Goal: Task Accomplishment & Management: Complete application form

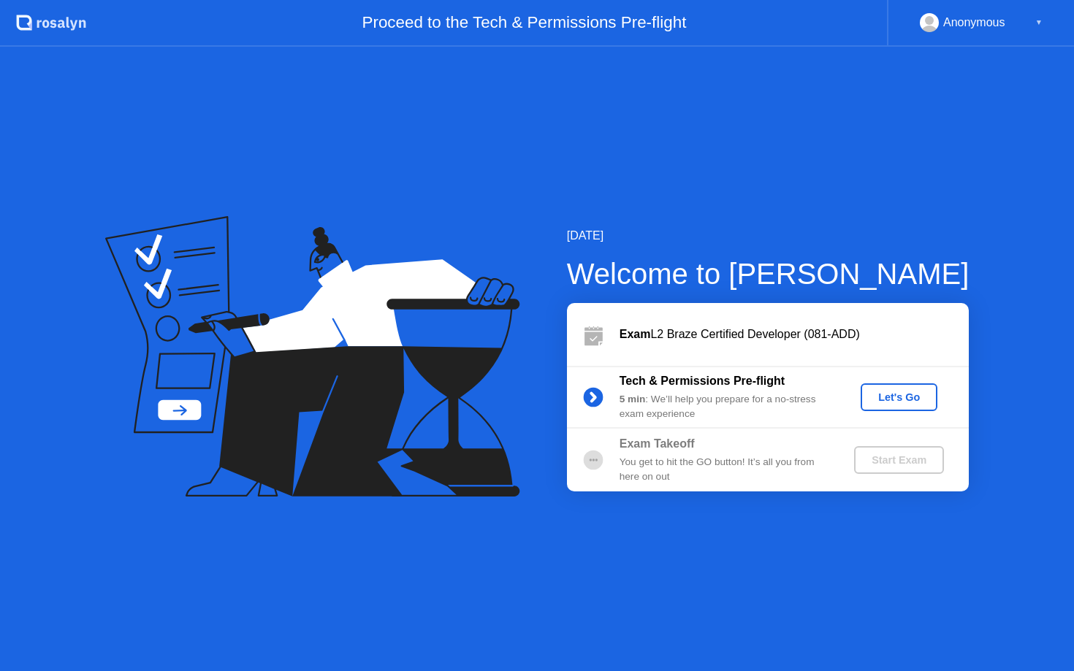
click at [884, 388] on button "Let's Go" at bounding box center [898, 397] width 77 height 28
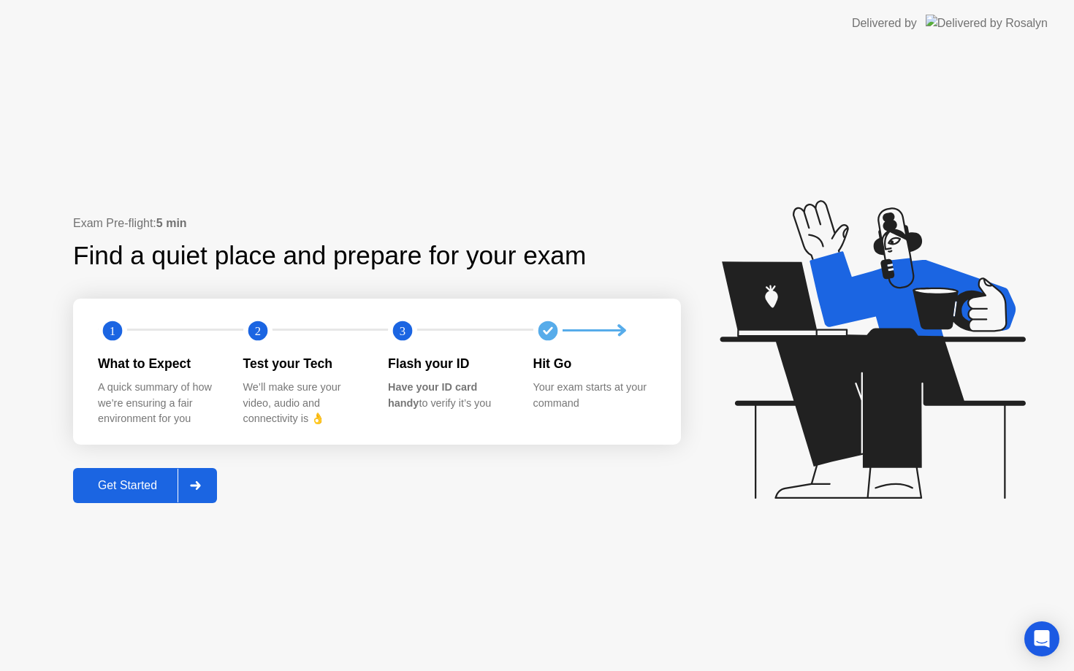
click at [150, 491] on div "Get Started" at bounding box center [127, 485] width 100 height 13
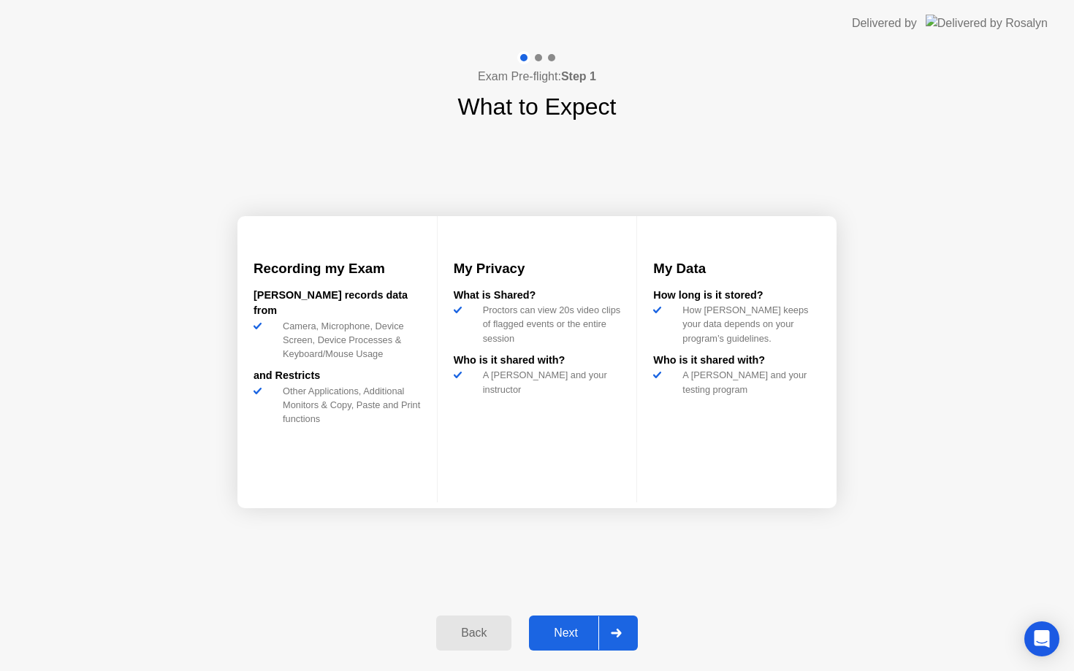
click at [567, 643] on button "Next" at bounding box center [583, 633] width 109 height 35
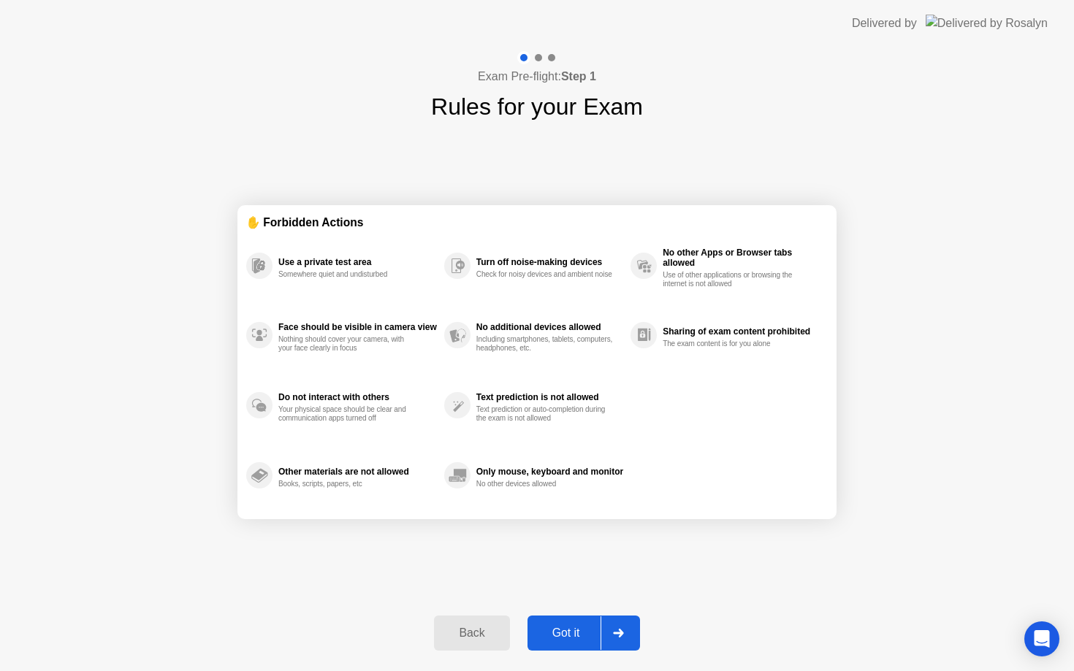
click at [567, 643] on button "Got it" at bounding box center [583, 633] width 112 height 35
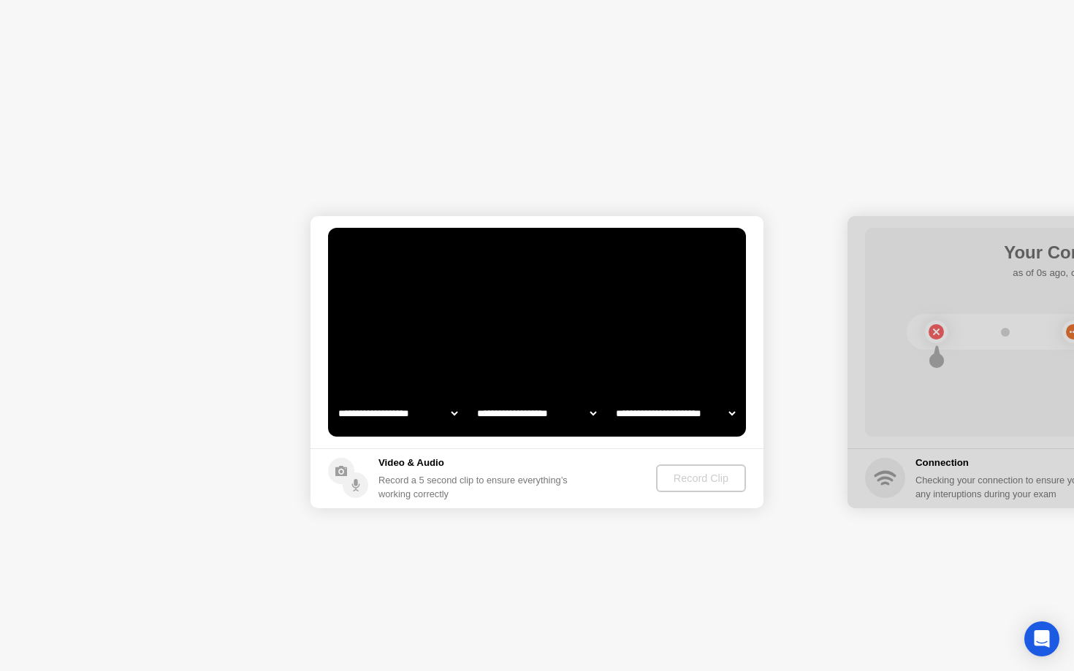
select select "**********"
select select "*******"
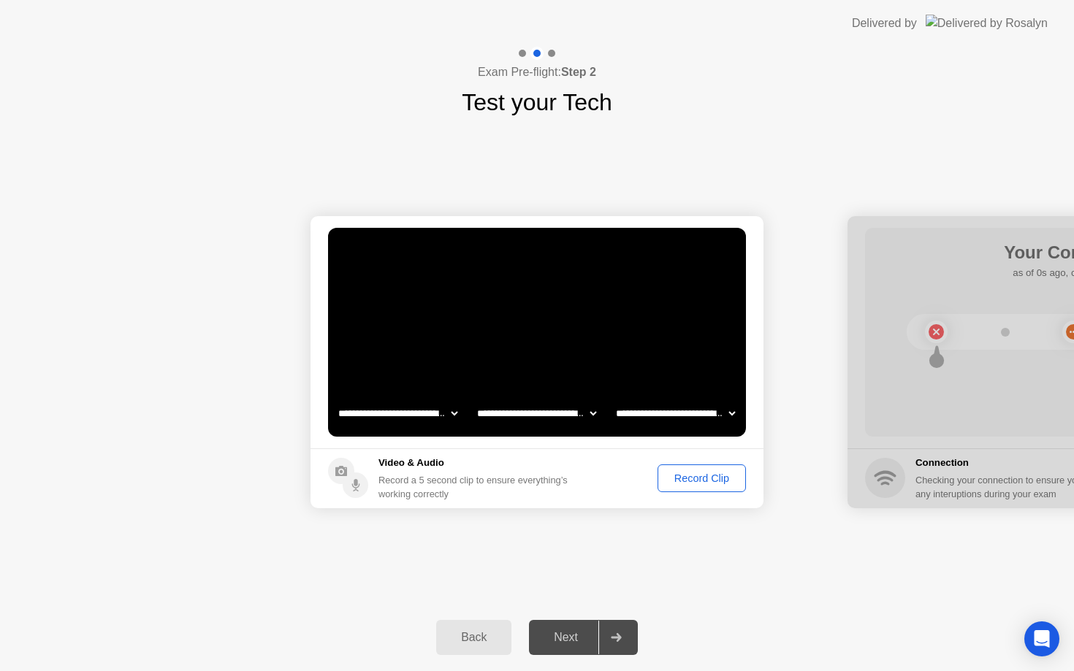
click at [667, 483] on div "Record Clip" at bounding box center [701, 479] width 78 height 12
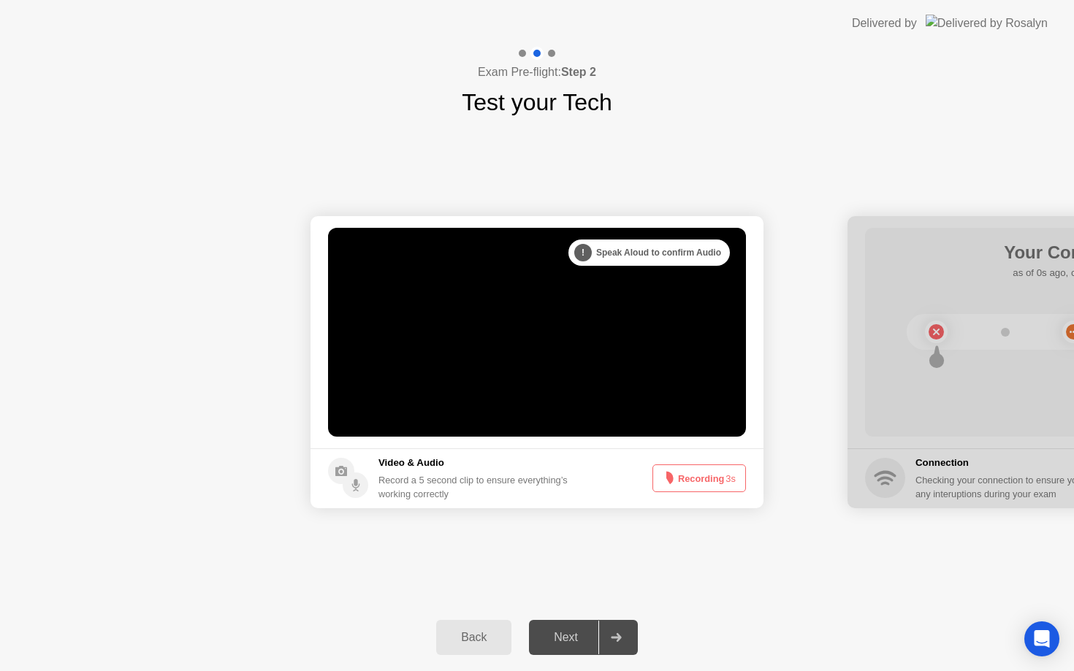
click at [667, 483] on icon at bounding box center [666, 479] width 18 height 18
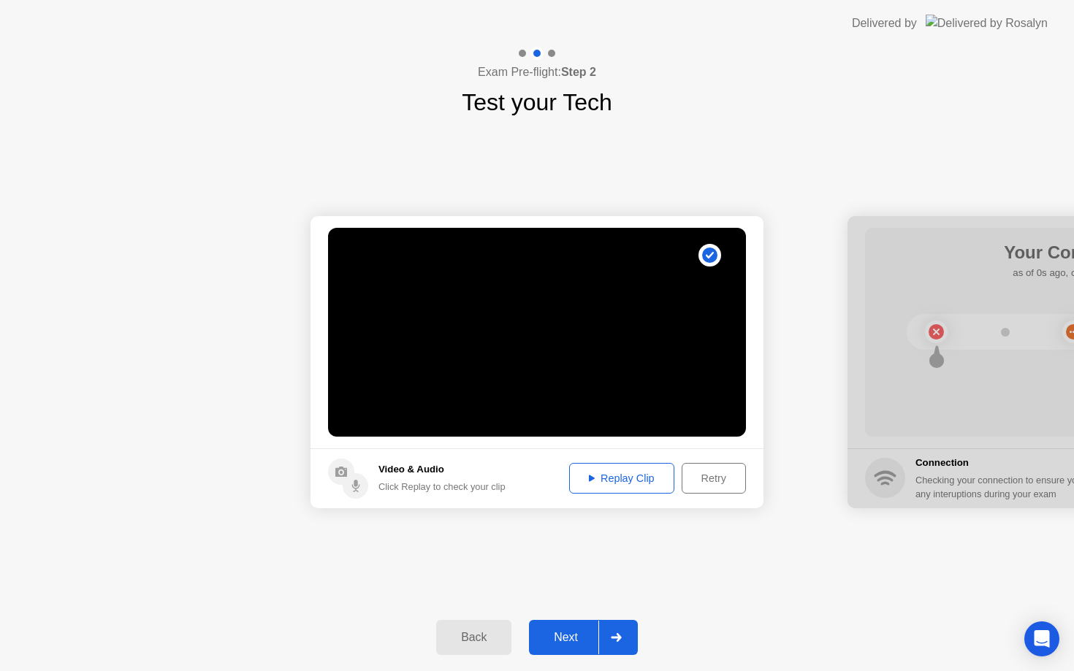
click at [570, 632] on div "Next" at bounding box center [565, 637] width 65 height 13
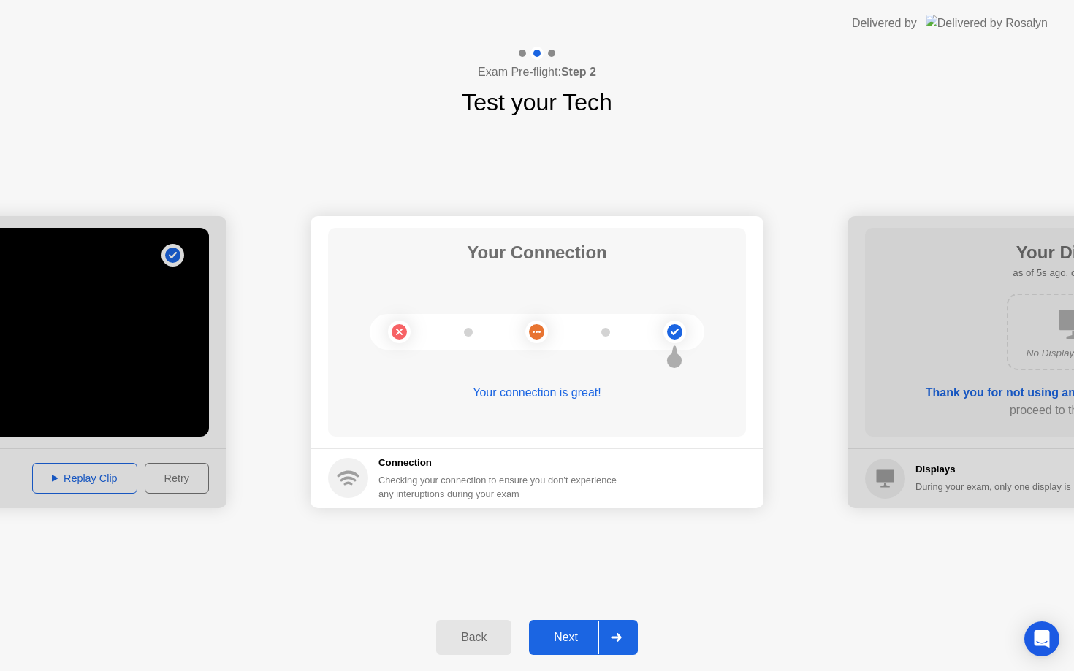
click at [570, 632] on div "Next" at bounding box center [565, 637] width 65 height 13
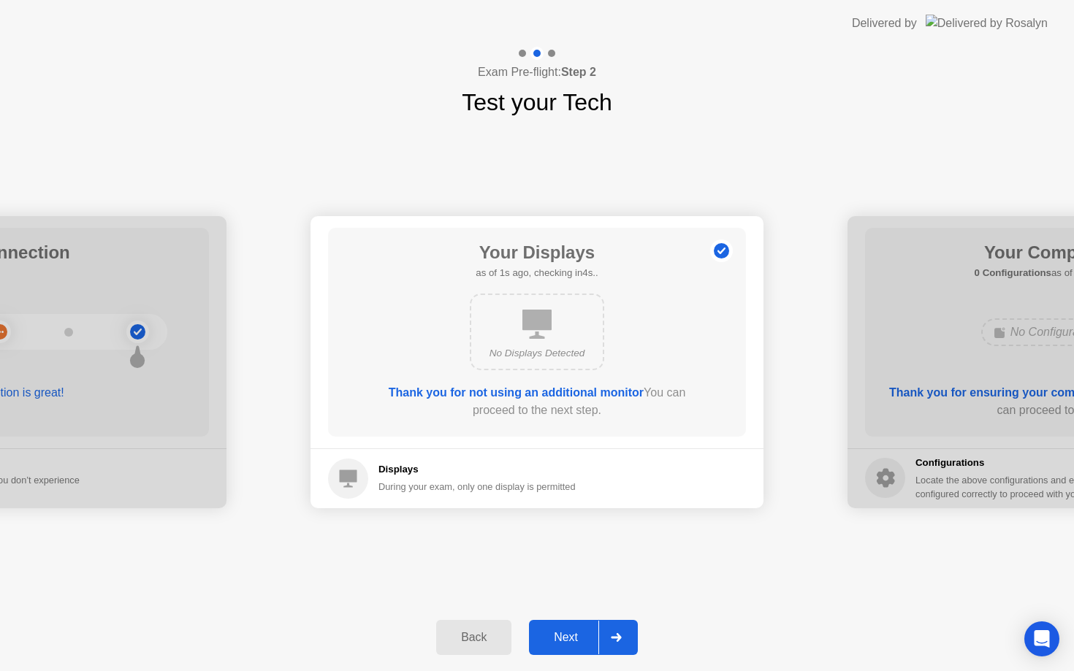
click at [570, 632] on div "Next" at bounding box center [565, 637] width 65 height 13
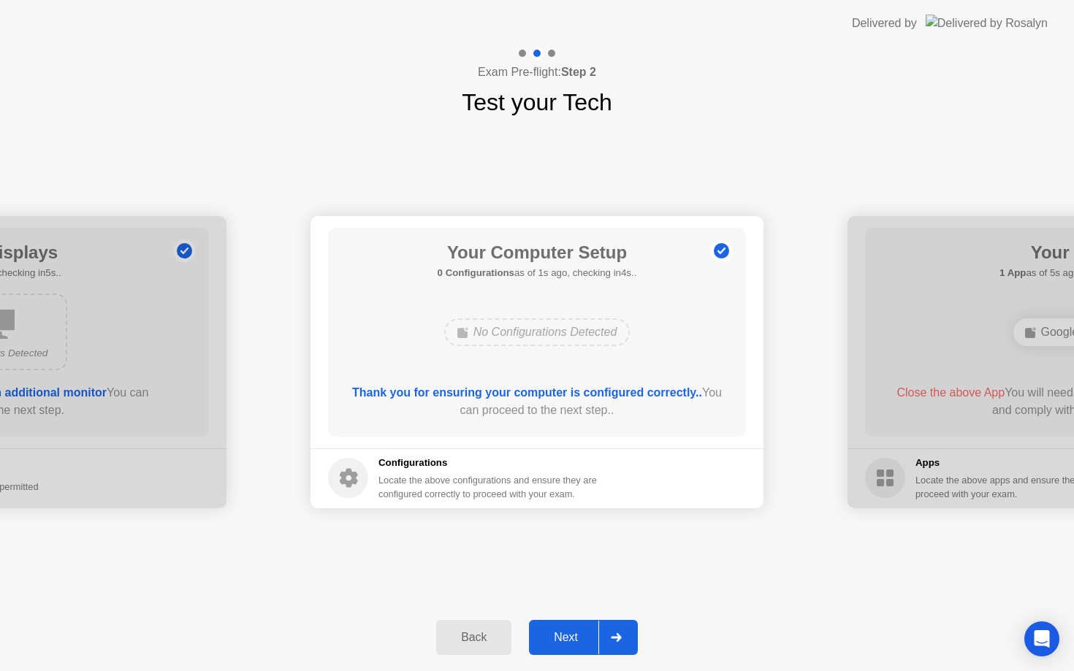
click at [570, 632] on div "Next" at bounding box center [565, 637] width 65 height 13
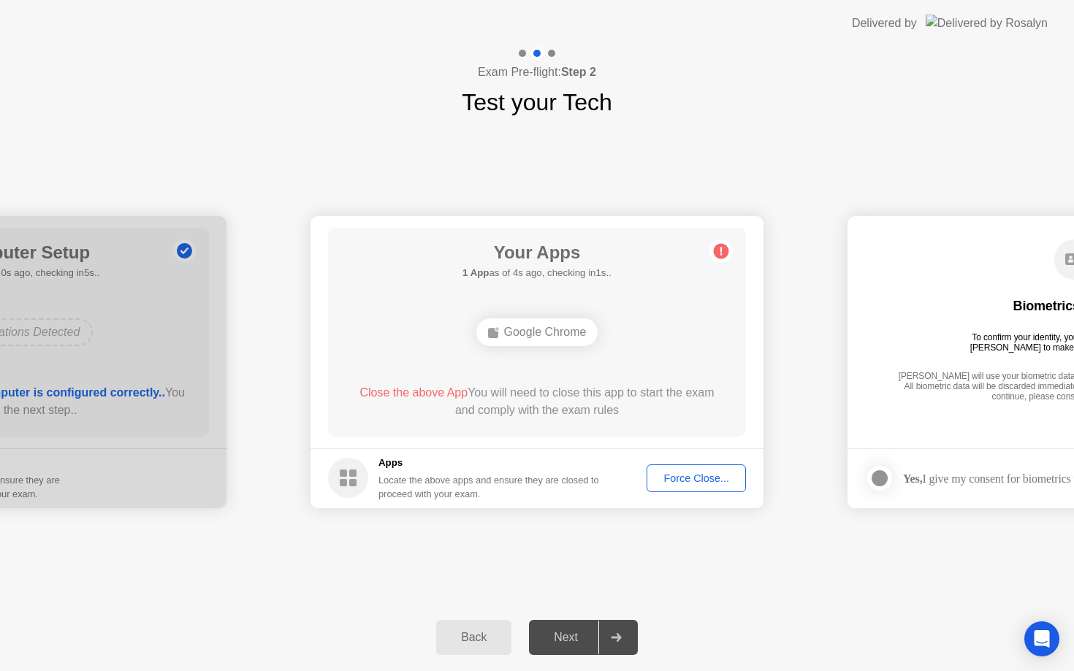
click at [676, 475] on div "Force Close..." at bounding box center [695, 479] width 89 height 12
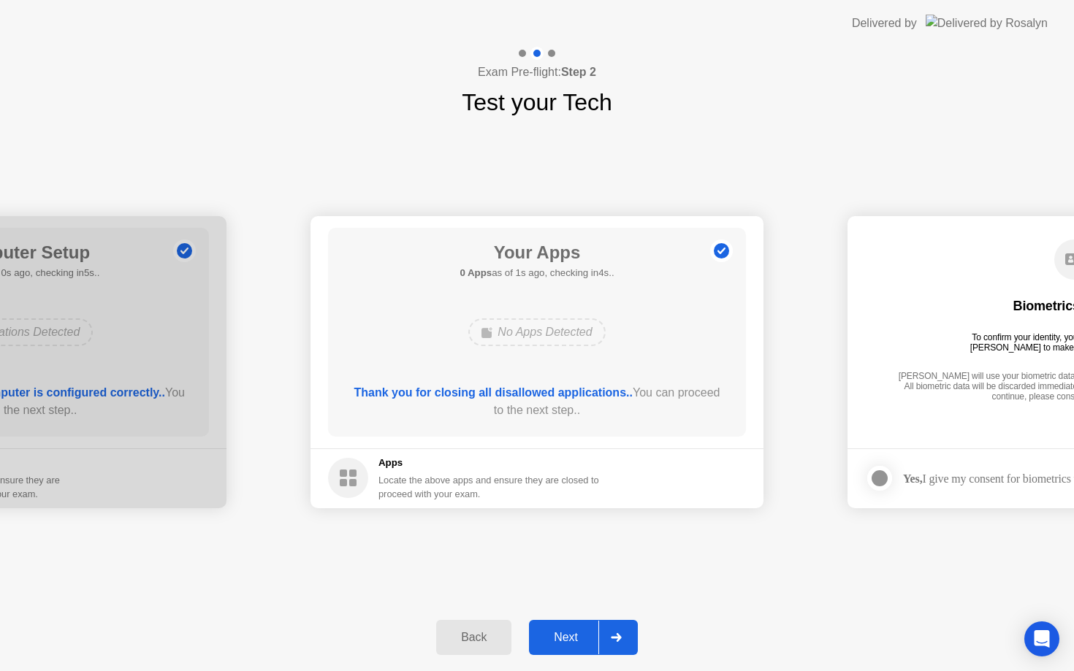
click at [566, 636] on div "Next" at bounding box center [565, 637] width 65 height 13
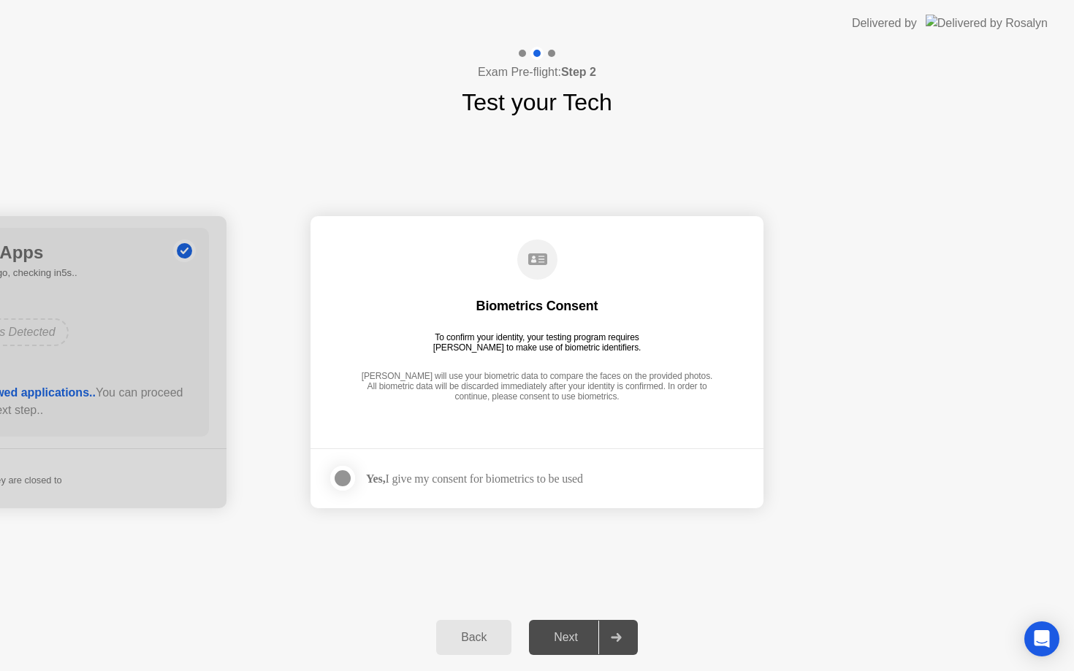
click at [553, 483] on div "Yes, I give my consent for biometrics to be used" at bounding box center [474, 479] width 217 height 14
click at [347, 478] on div at bounding box center [343, 479] width 18 height 18
click at [595, 641] on div "Next" at bounding box center [565, 637] width 65 height 13
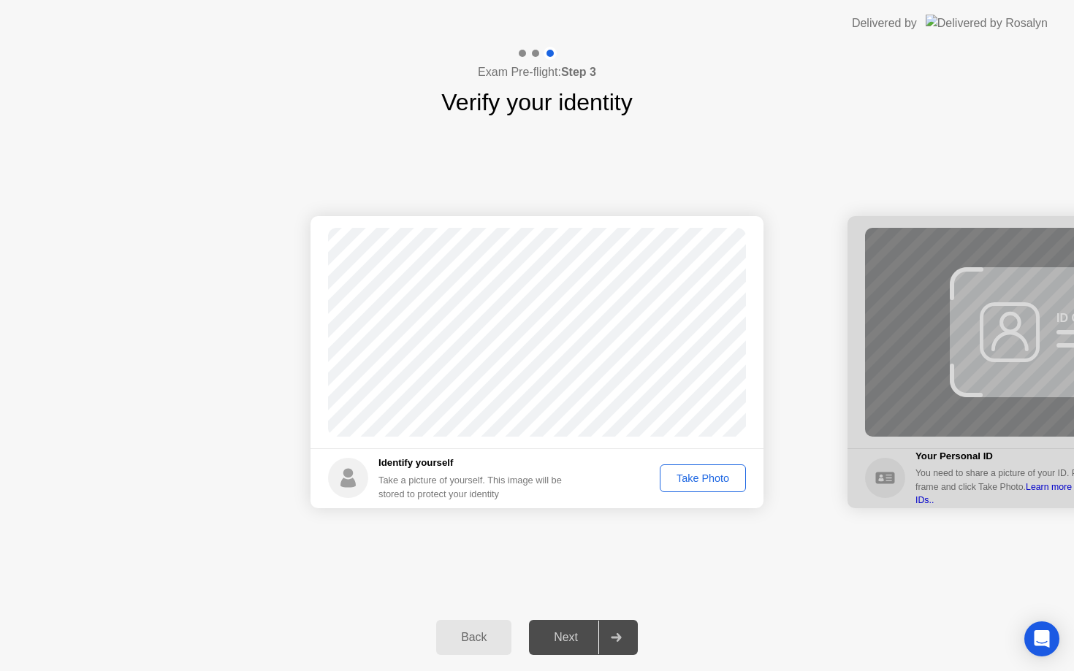
click at [704, 479] on div "Take Photo" at bounding box center [703, 479] width 76 height 12
click at [688, 479] on div "Retake" at bounding box center [712, 479] width 57 height 12
click at [687, 473] on div "Take Photo" at bounding box center [703, 479] width 76 height 12
click at [573, 631] on div "Next" at bounding box center [565, 637] width 65 height 13
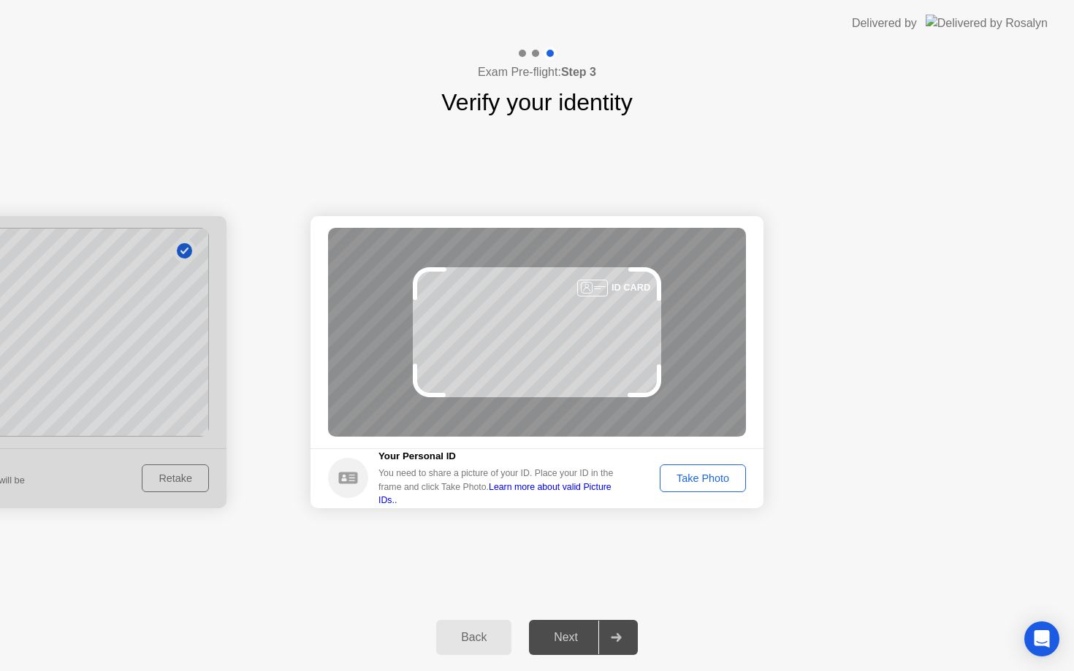
click at [739, 482] on div "Take Photo" at bounding box center [703, 479] width 76 height 12
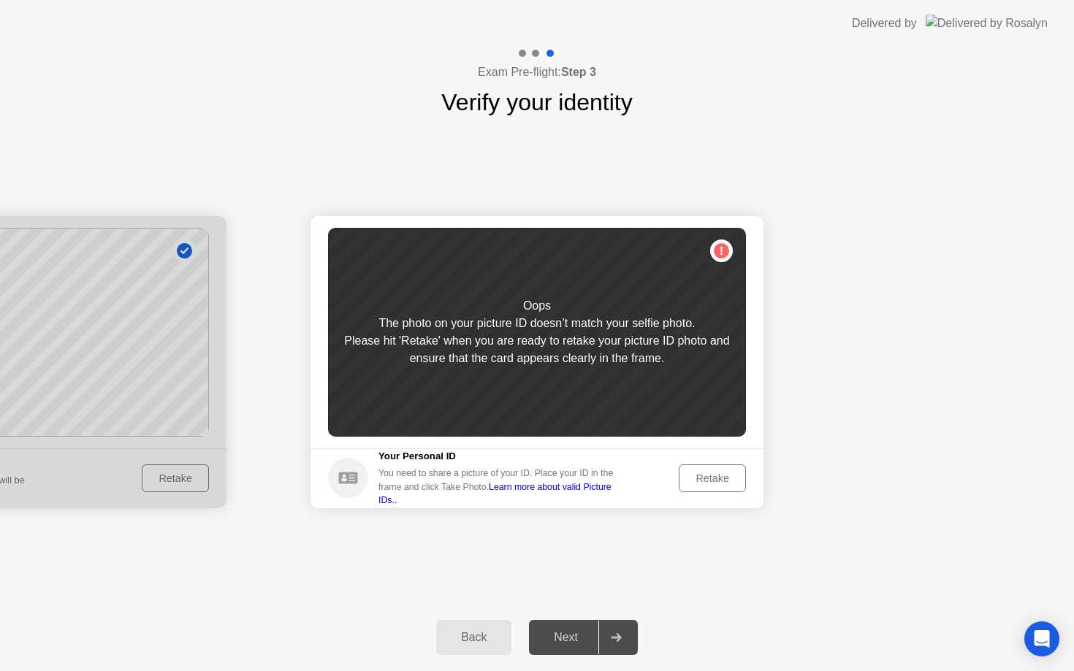
click at [739, 482] on div "Retake" at bounding box center [712, 479] width 57 height 12
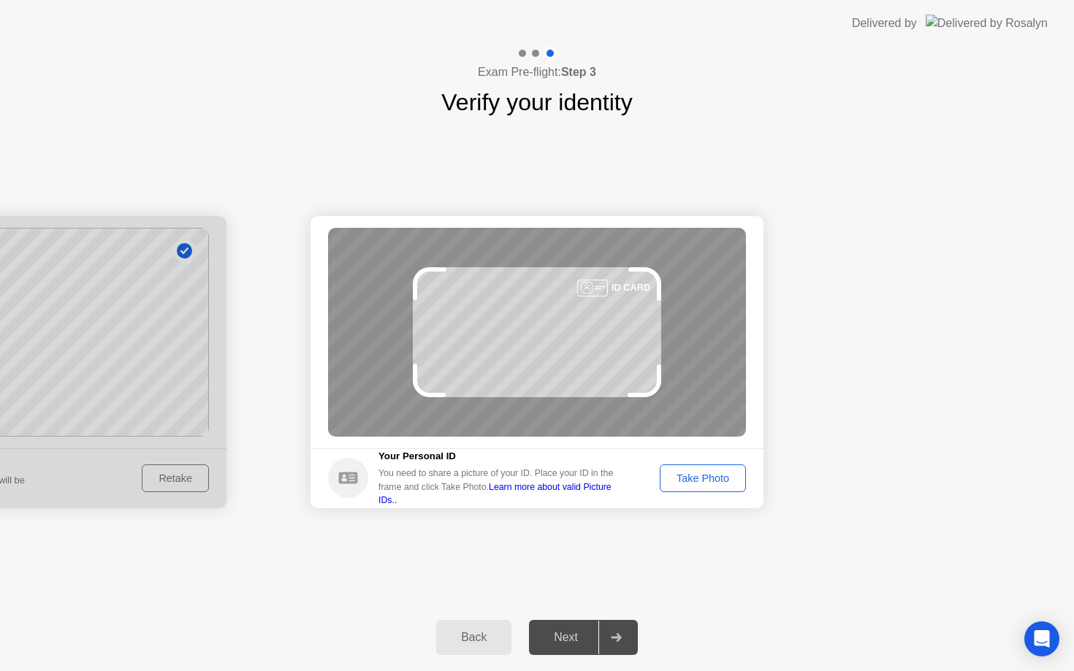
click at [739, 482] on div "Take Photo" at bounding box center [703, 479] width 76 height 12
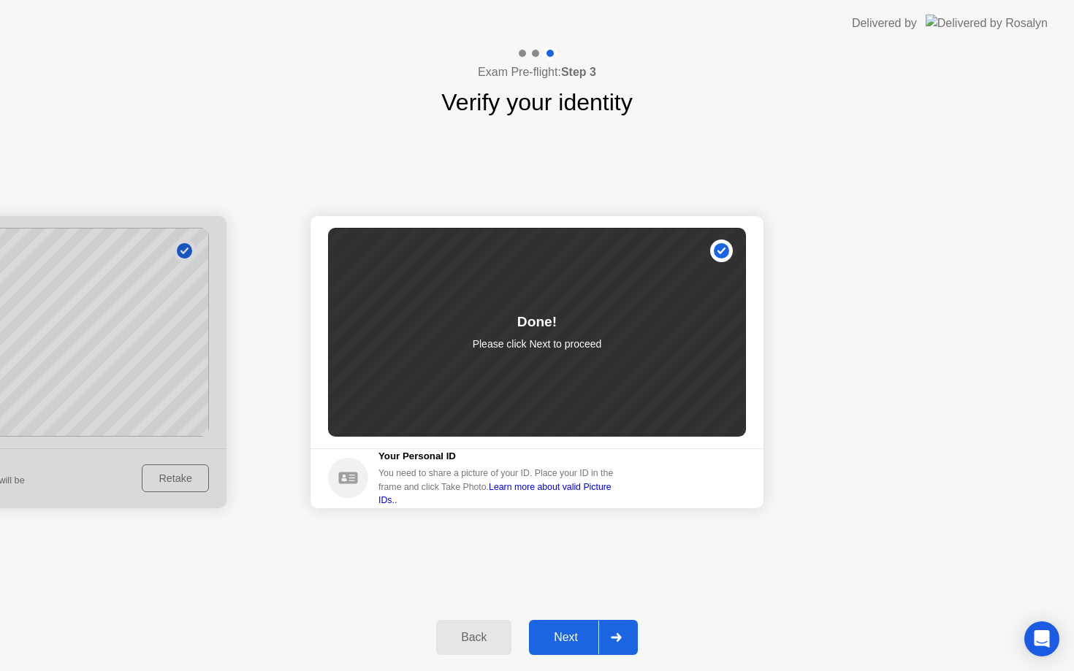
click at [565, 634] on div "Next" at bounding box center [565, 637] width 65 height 13
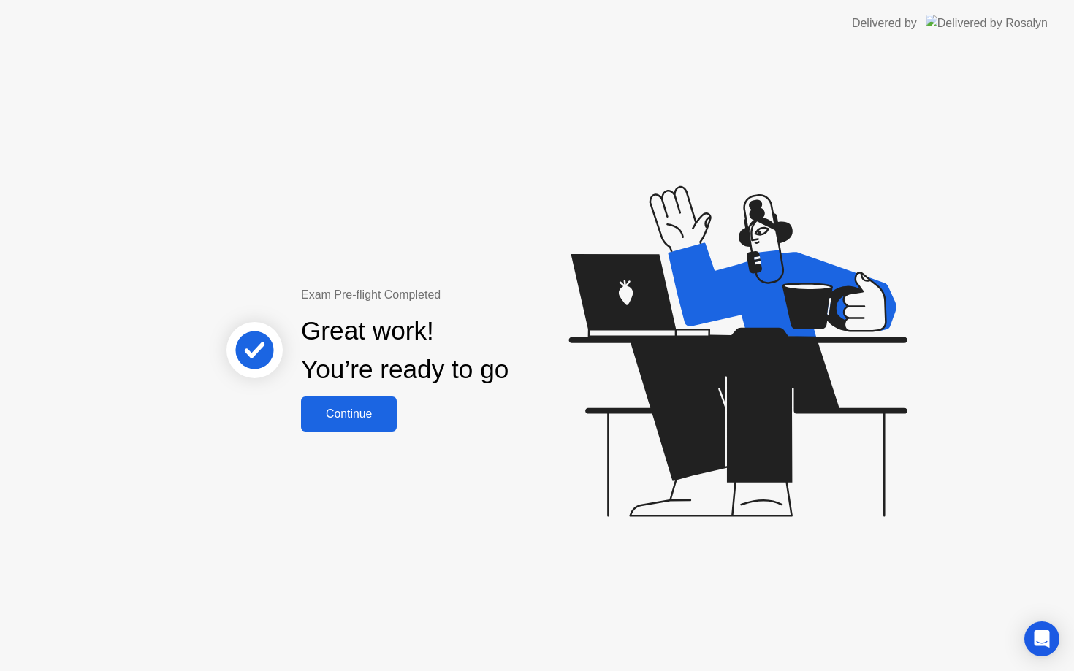
click at [377, 425] on button "Continue" at bounding box center [349, 414] width 96 height 35
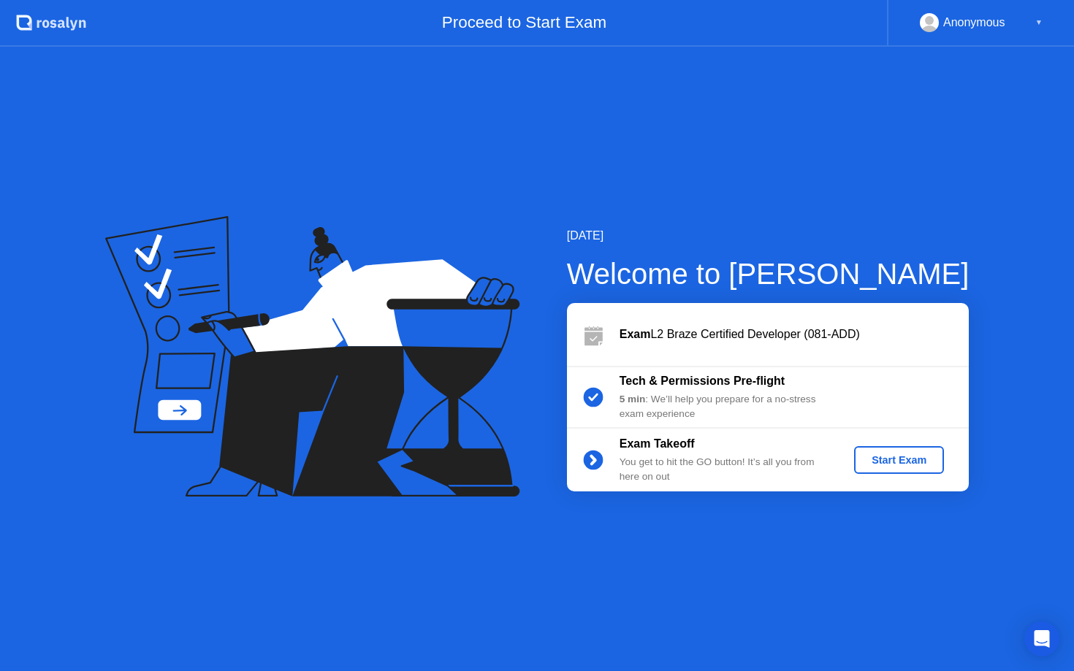
click at [880, 470] on button "Start Exam" at bounding box center [899, 460] width 90 height 28
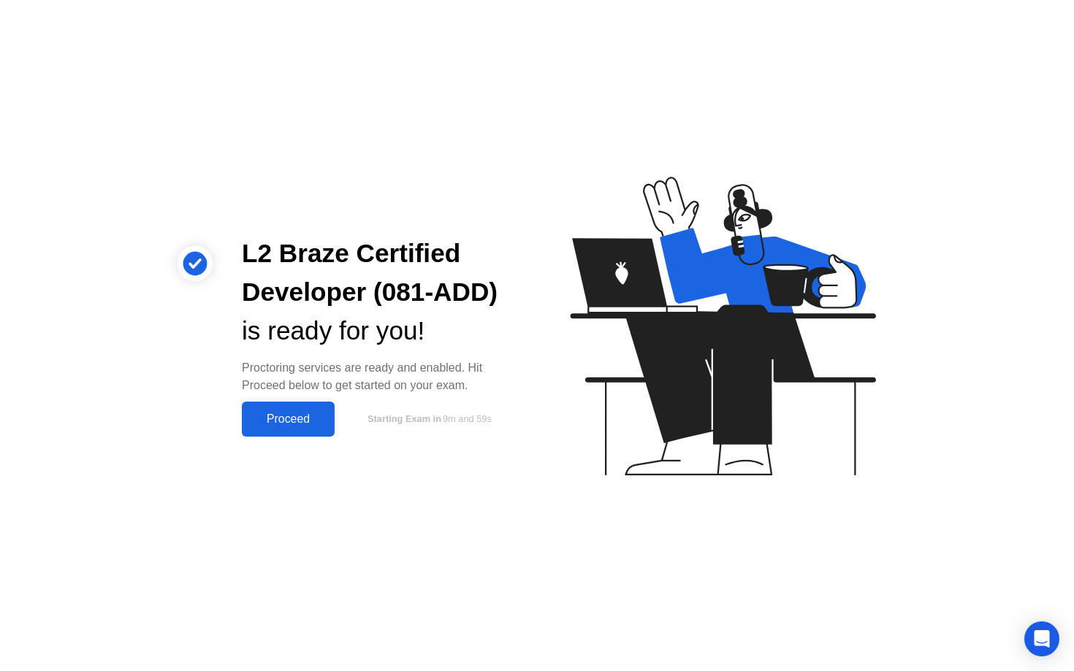
click at [319, 431] on button "Proceed" at bounding box center [288, 419] width 93 height 35
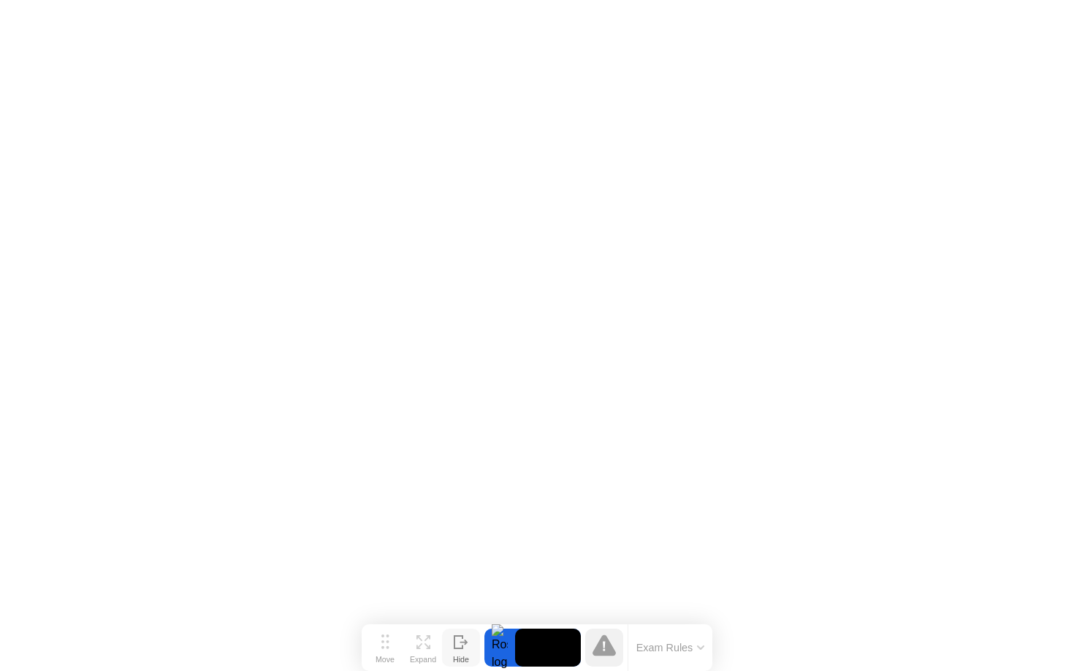
drag, startPoint x: 383, startPoint y: 642, endPoint x: 463, endPoint y: 630, distance: 81.2
click at [384, 642] on icon at bounding box center [385, 642] width 8 height 15
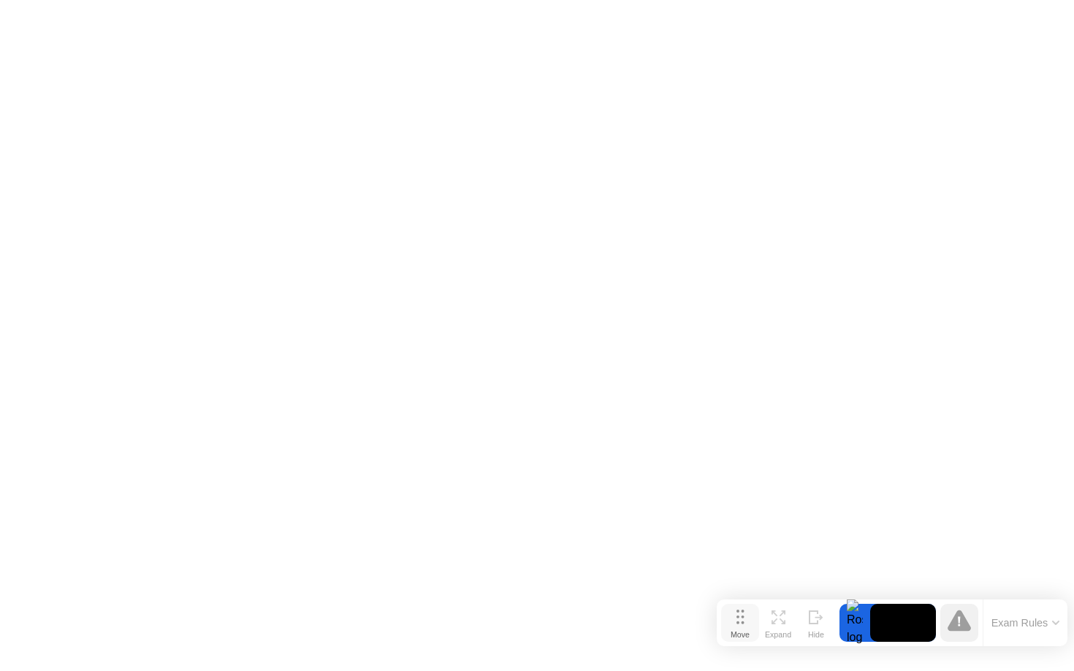
drag, startPoint x: 386, startPoint y: 646, endPoint x: 733, endPoint y: 629, distance: 348.1
click at [736, 624] on icon at bounding box center [740, 617] width 8 height 15
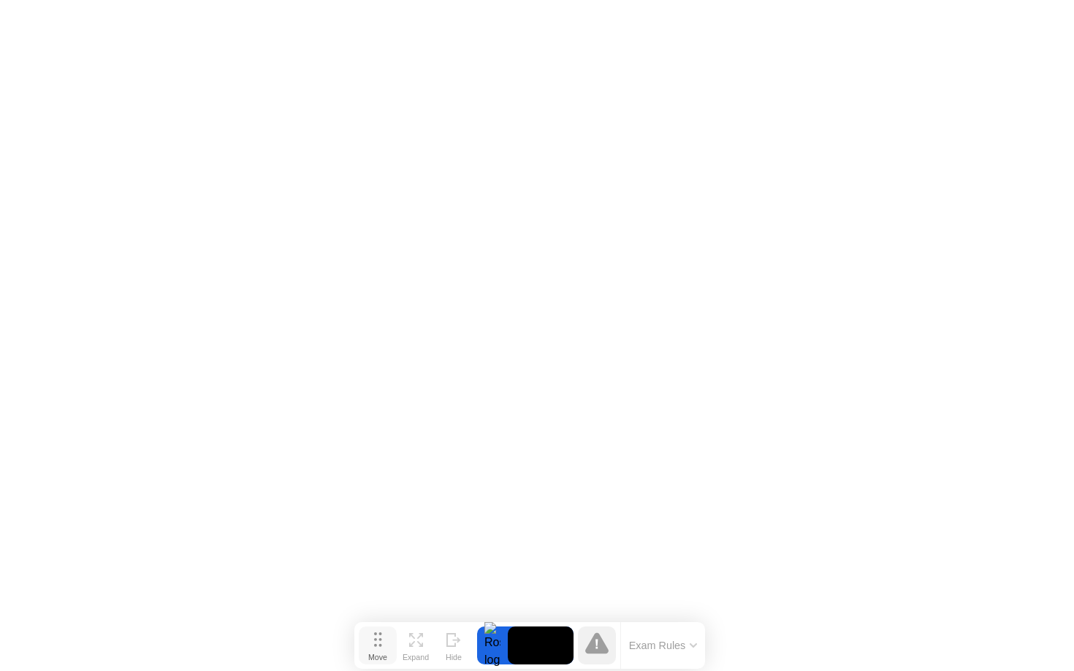
drag, startPoint x: 741, startPoint y: 632, endPoint x: 386, endPoint y: 647, distance: 355.3
click at [386, 647] on button "Move" at bounding box center [378, 646] width 38 height 38
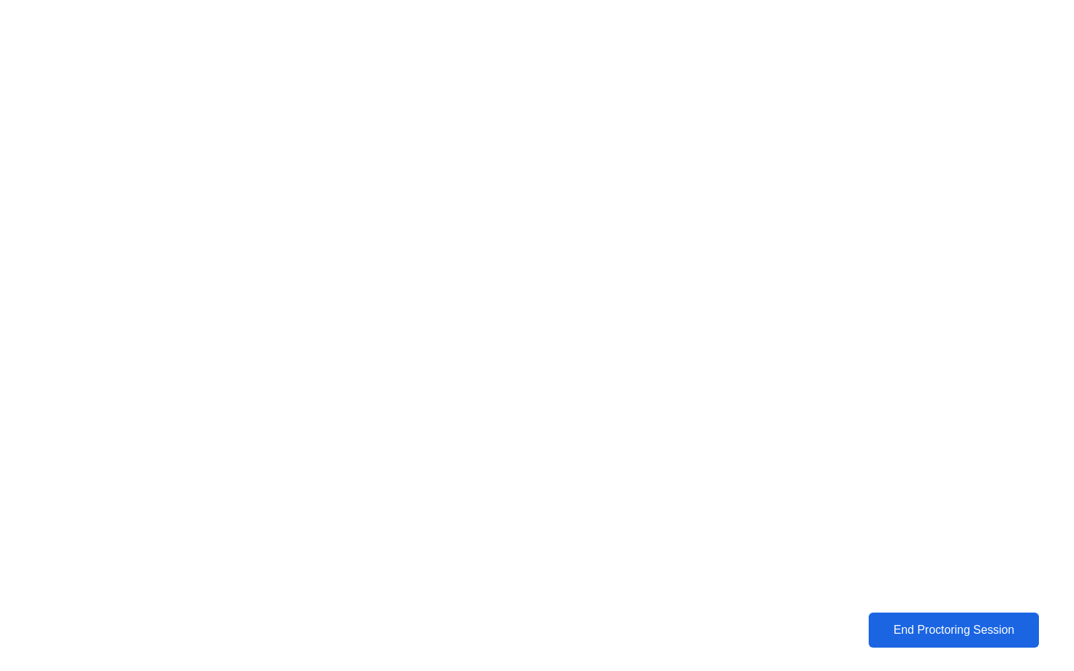
click at [936, 627] on div "End Proctoring Session" at bounding box center [953, 630] width 162 height 13
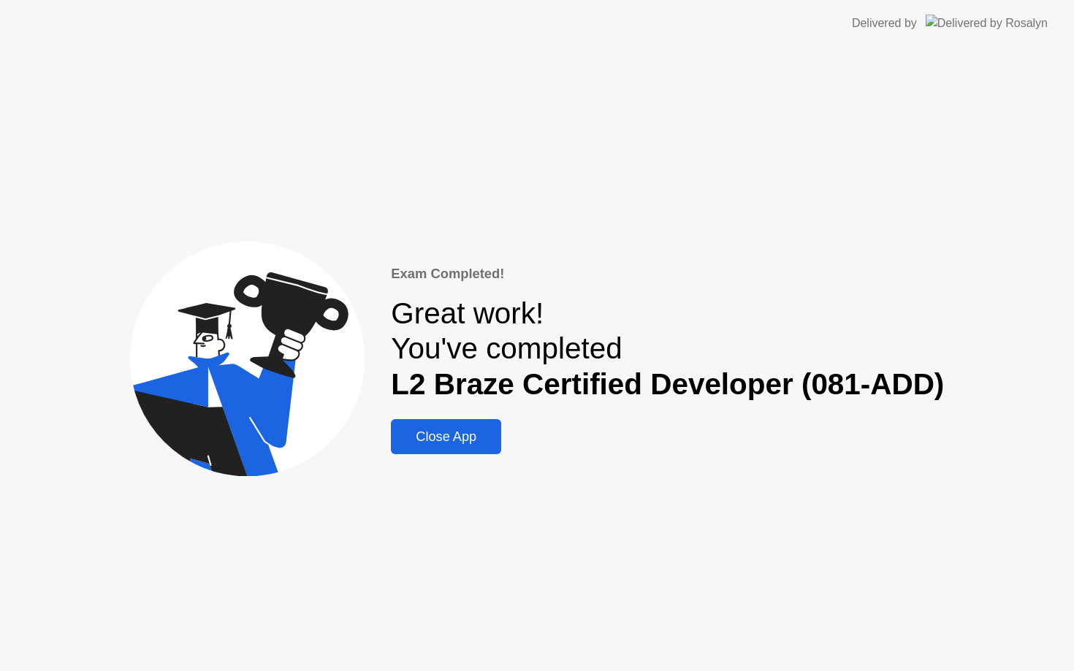
click at [426, 443] on div "Close App" at bounding box center [446, 436] width 102 height 15
